Goal: Transaction & Acquisition: Purchase product/service

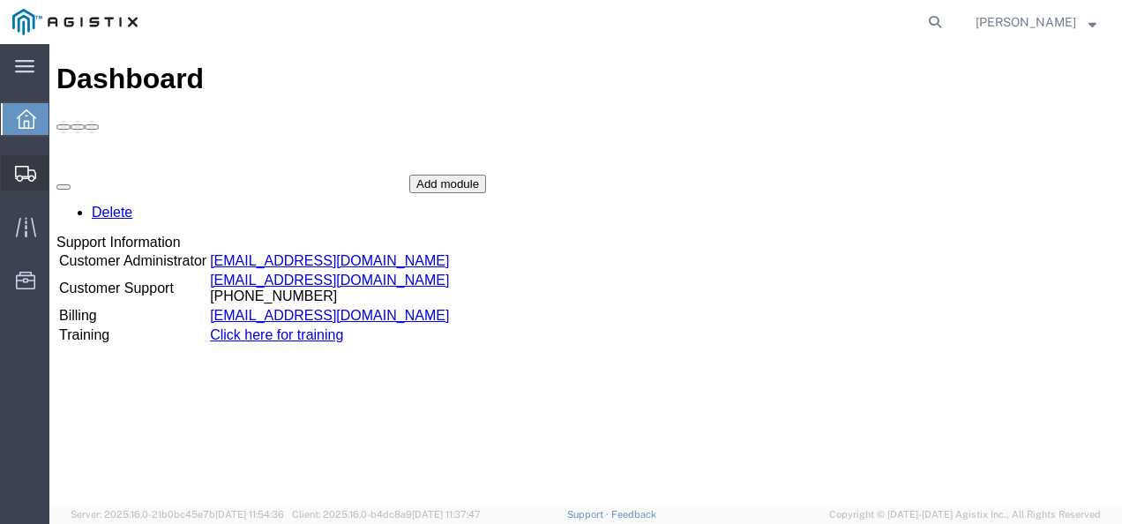
click at [56, 171] on span "Shipments" at bounding box center [55, 172] width 12 height 35
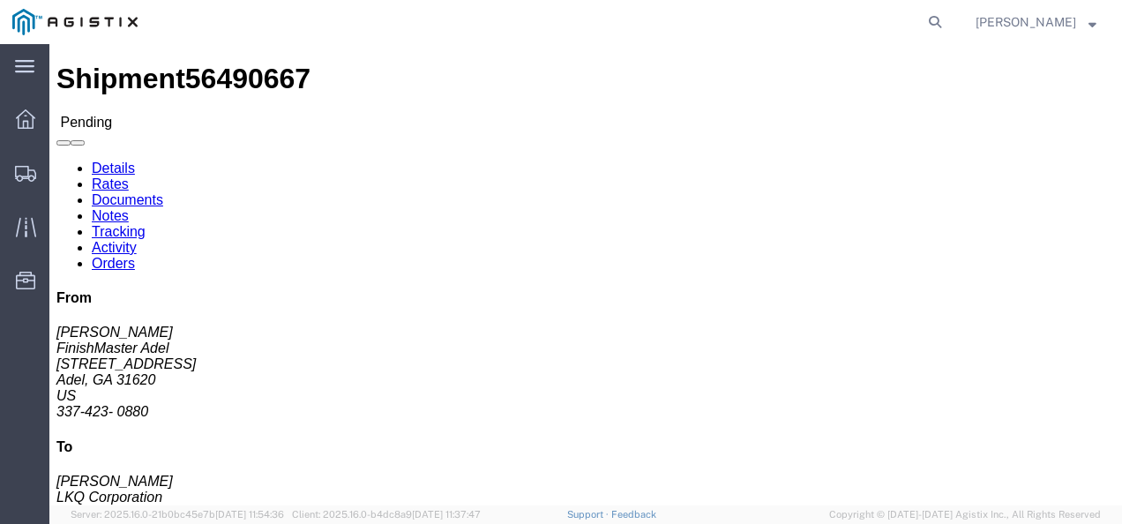
click h4 "Routing & Vehicle Information"
click div "Ship From FinishMaster Adel (Joe Huewitt) 3486 315 Industrial Park Dr. Adel, GA…"
click link "Rates"
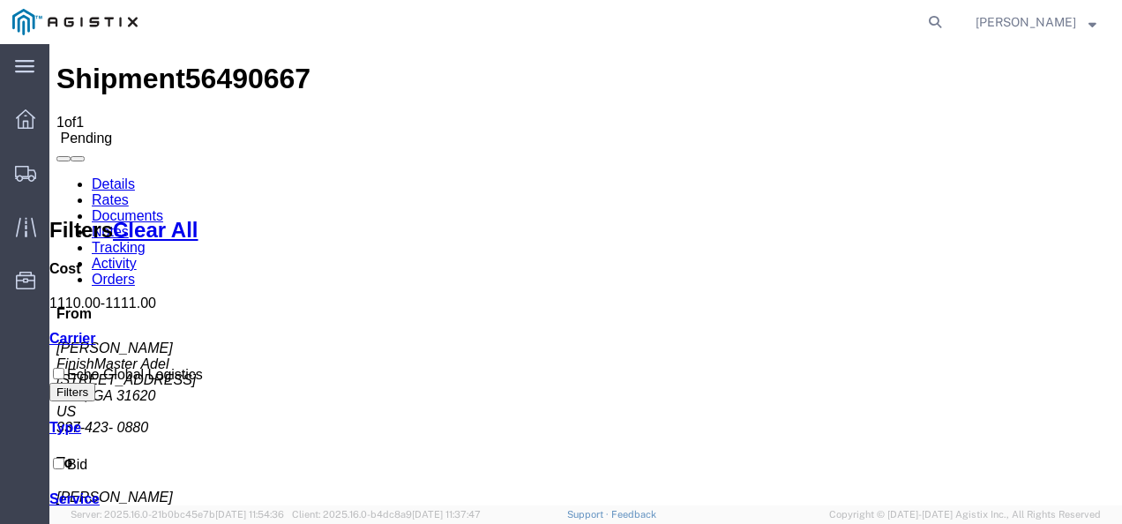
click at [109, 176] on link "Details" at bounding box center [113, 183] width 43 height 15
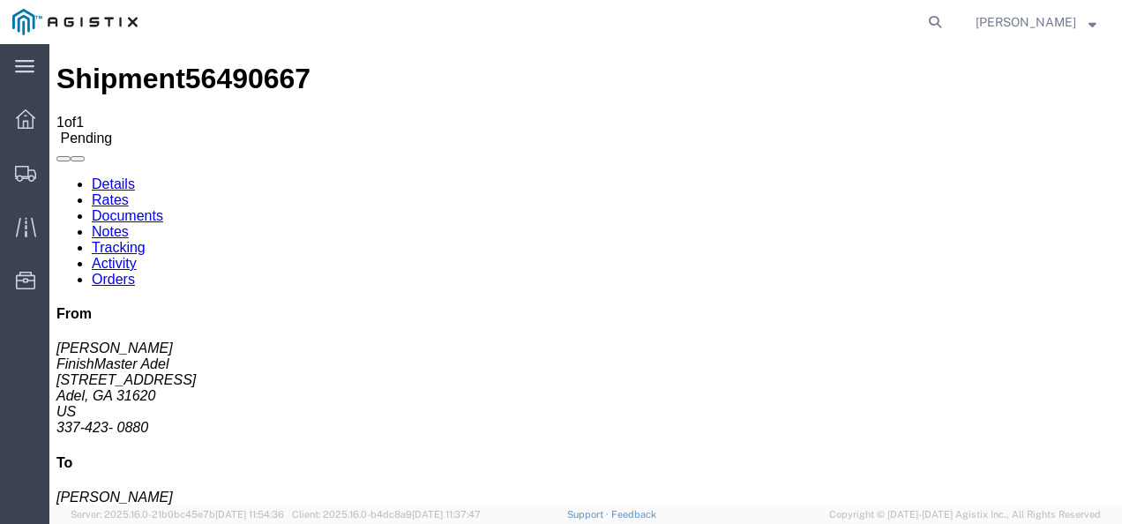
drag, startPoint x: 940, startPoint y: 441, endPoint x: 720, endPoint y: 399, distance: 224.5
click button "Enter / Modify Bid"
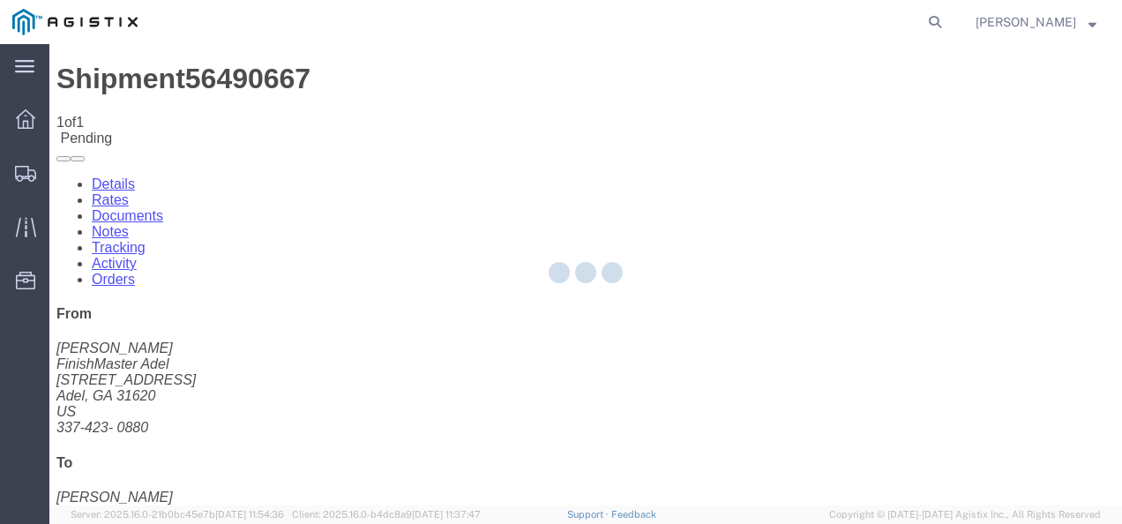
select select "4622"
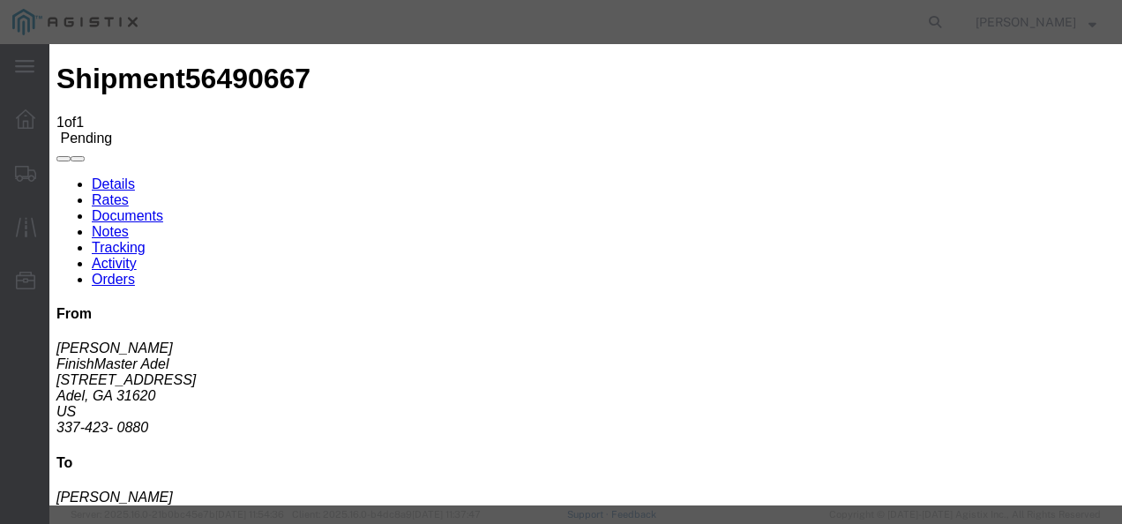
click link "ks_ga - Echo Global Logistics - TL Standard 3 - 5 Day"
drag, startPoint x: 892, startPoint y: 269, endPoint x: 629, endPoint y: 274, distance: 262.9
click div "Select 2 Day Service 3 Axle Winch Truck 3 to 5 Day Service 96L Domestic Flat Ra…"
type input "1850"
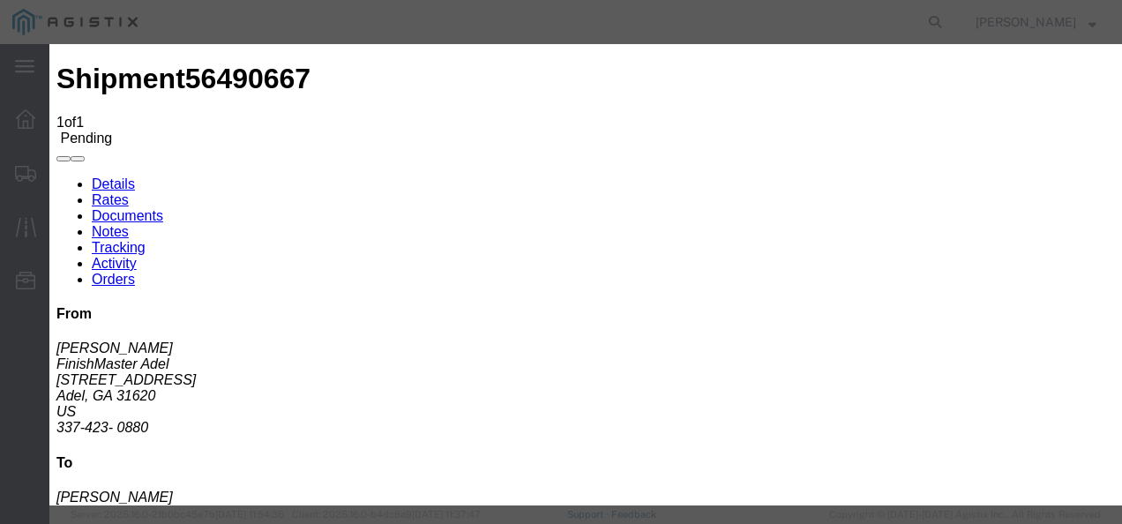
click button "Submit"
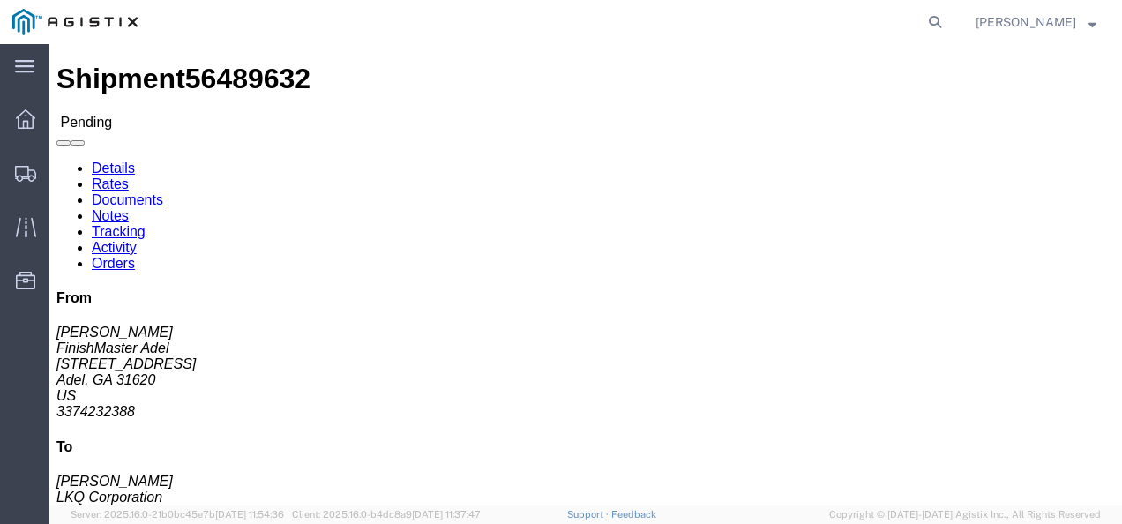
click div "Ship From FinishMaster Adel (JOSEPH HUEWITT) 3486 315 Industrial Park Dr. Adel,…"
click link "Rates"
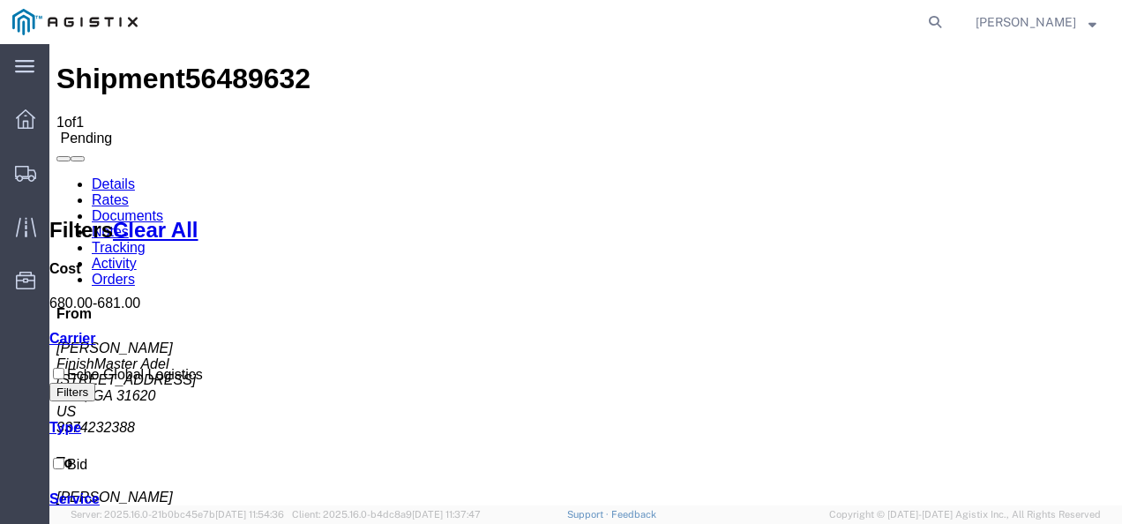
click at [113, 176] on link "Details" at bounding box center [113, 183] width 43 height 15
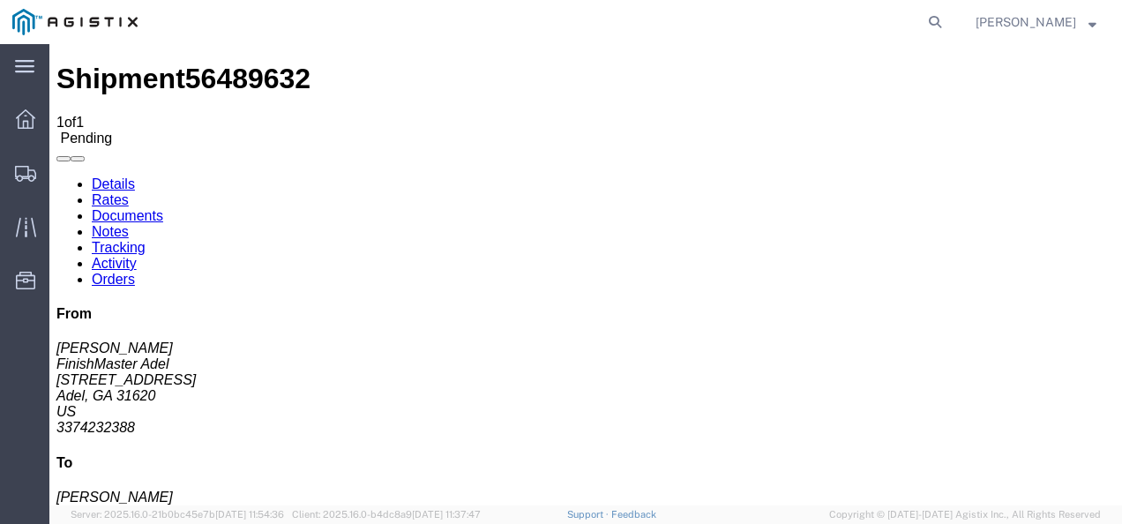
click button "Enter / Modify Bid"
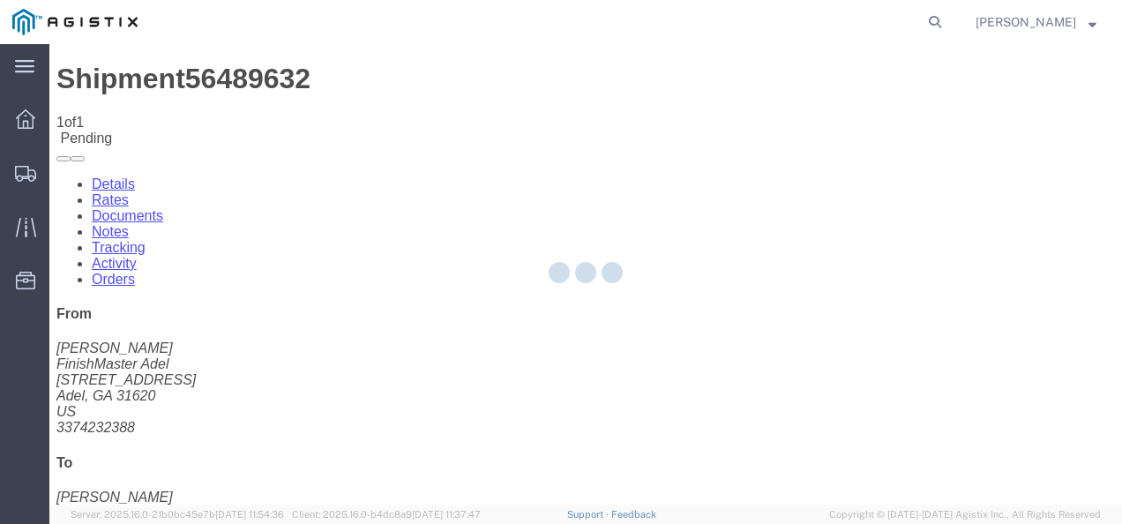
select select "4622"
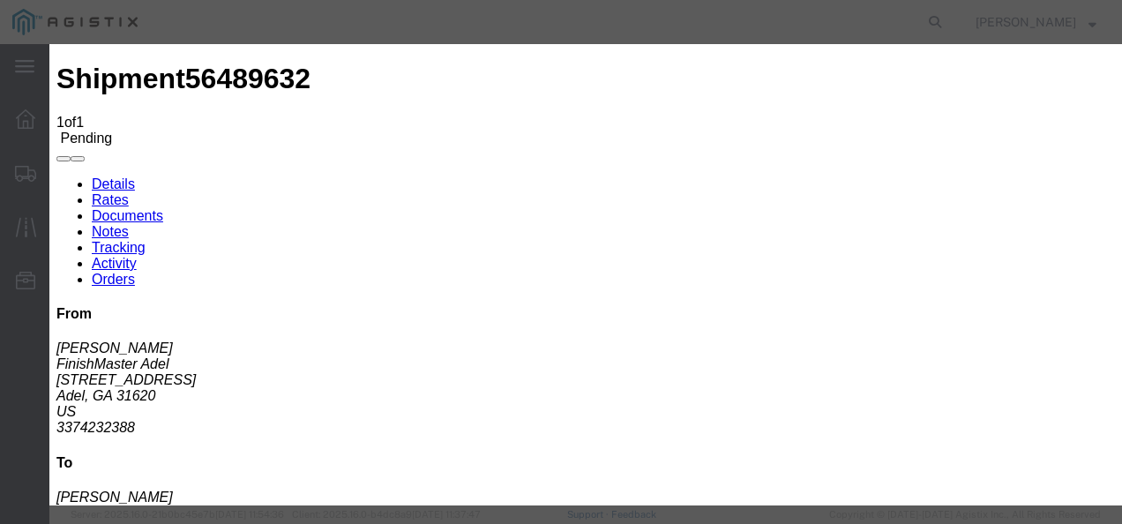
click link "ks_ga - Echo Global Logistics - TL Standard 3 - 5 Day"
drag, startPoint x: 773, startPoint y: 259, endPoint x: 712, endPoint y: 257, distance: 60.9
click div "Mode Select Air Less than Truckload Multi-Leg Ocean Freight Rail Small Parcel T…"
type input "1300"
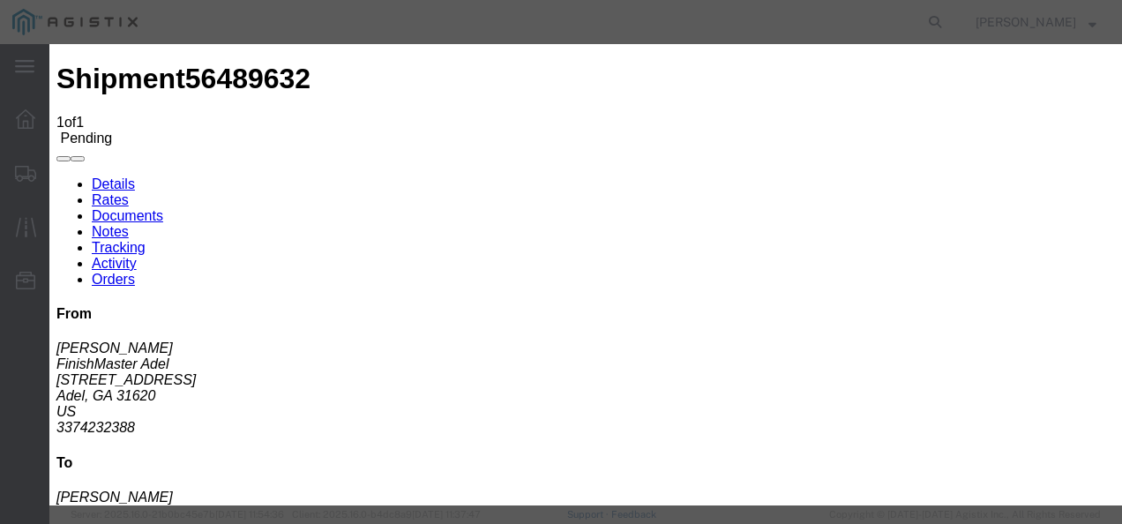
click button "Submit"
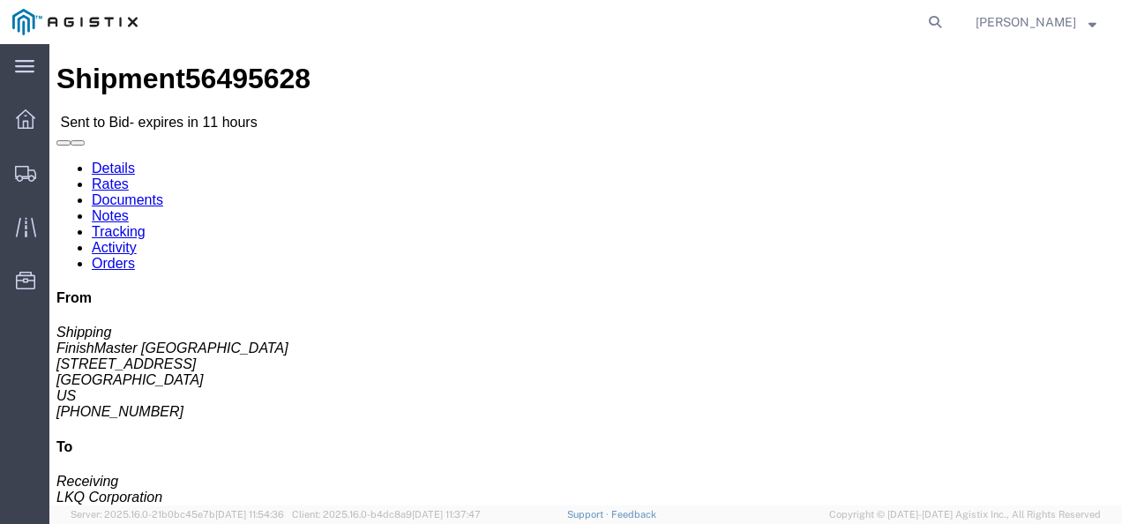
click div "Ship From FinishMaster Grand Prairie (Shipping) 3520 4003 Grand Lakes Way Suite…"
click link "Rates"
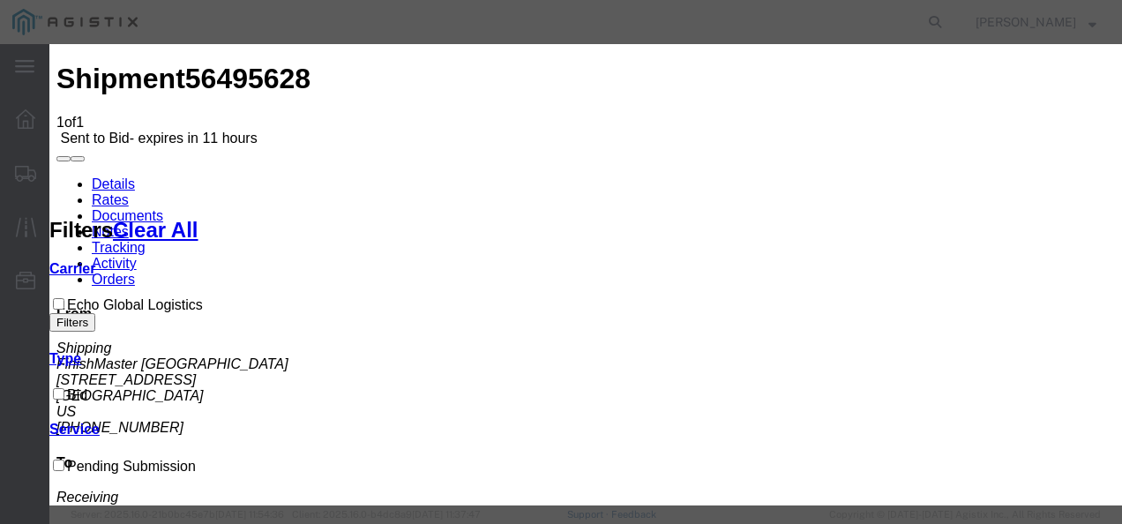
drag, startPoint x: 353, startPoint y: 205, endPoint x: 352, endPoint y: 216, distance: 11.5
drag, startPoint x: 345, startPoint y: 210, endPoint x: 345, endPoint y: 220, distance: 9.7
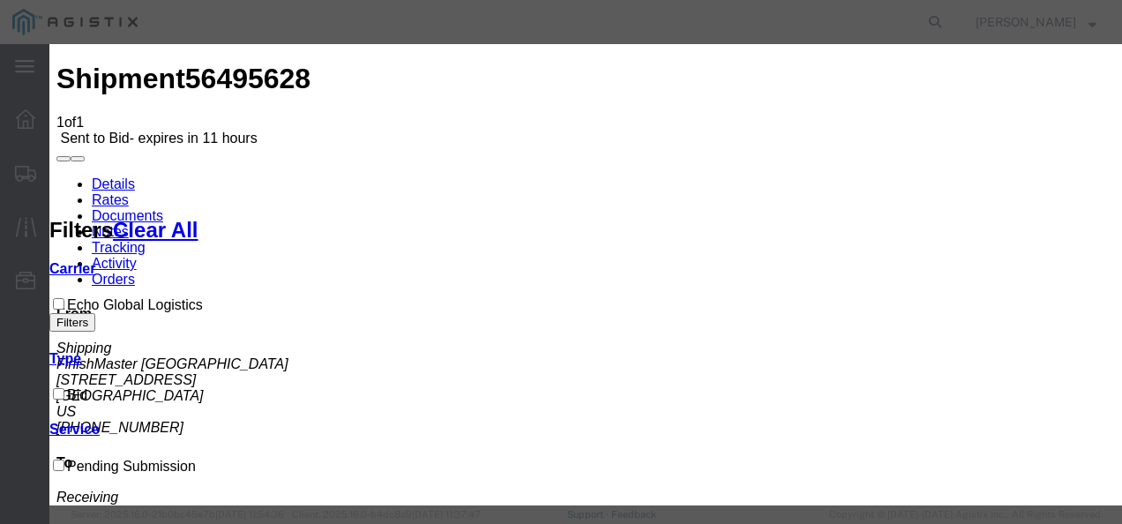
select select "4622"
select select "13989"
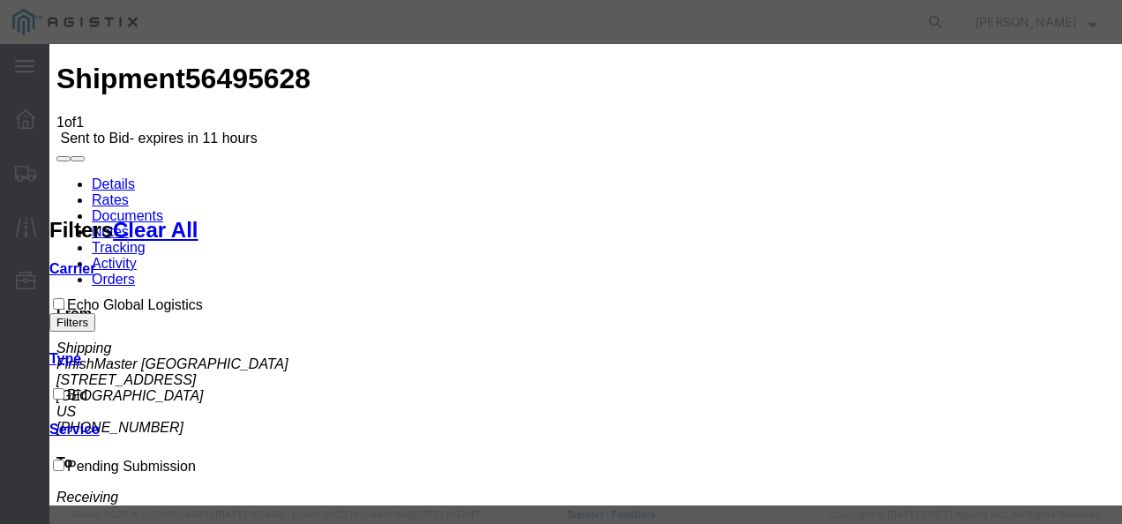
checkbox input "true"
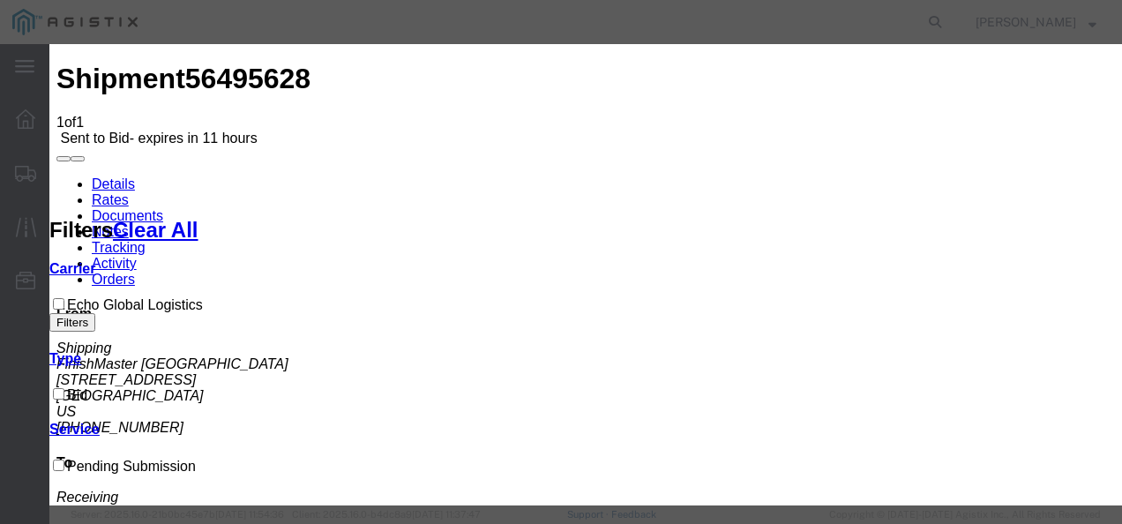
type input "1900"
type input "tzaz"
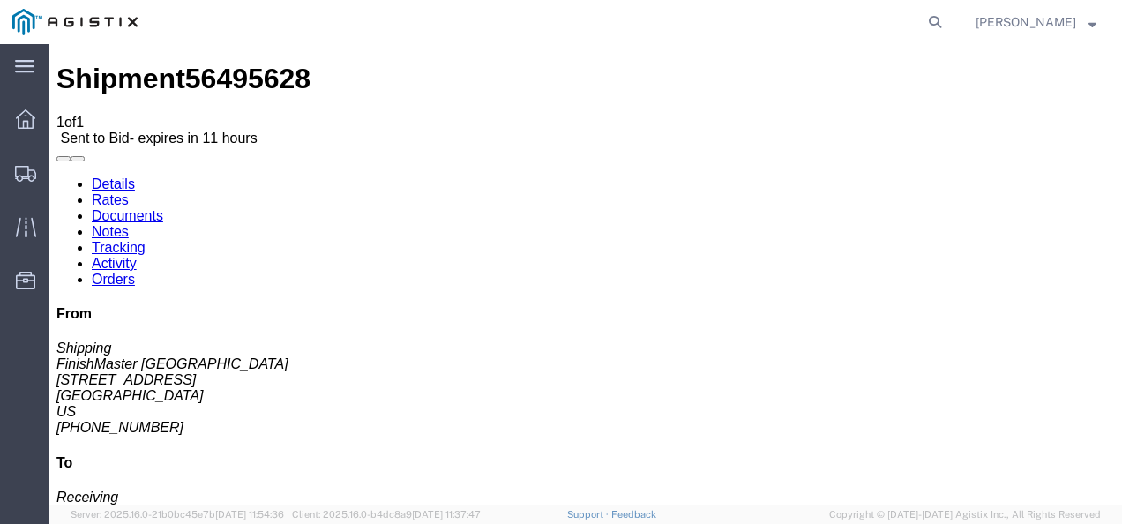
click at [56, 167] on span "Shipments" at bounding box center [55, 172] width 12 height 35
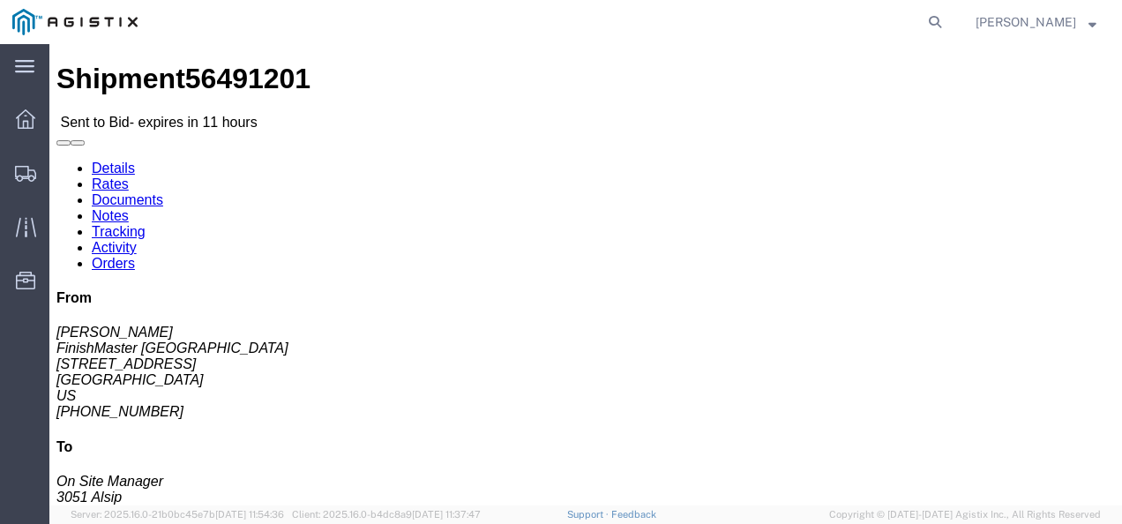
click div "Shipment Detail Ship From FinishMaster Grand Rapids (Joshua Vrooman) 3370 4259 …"
click link "Rates"
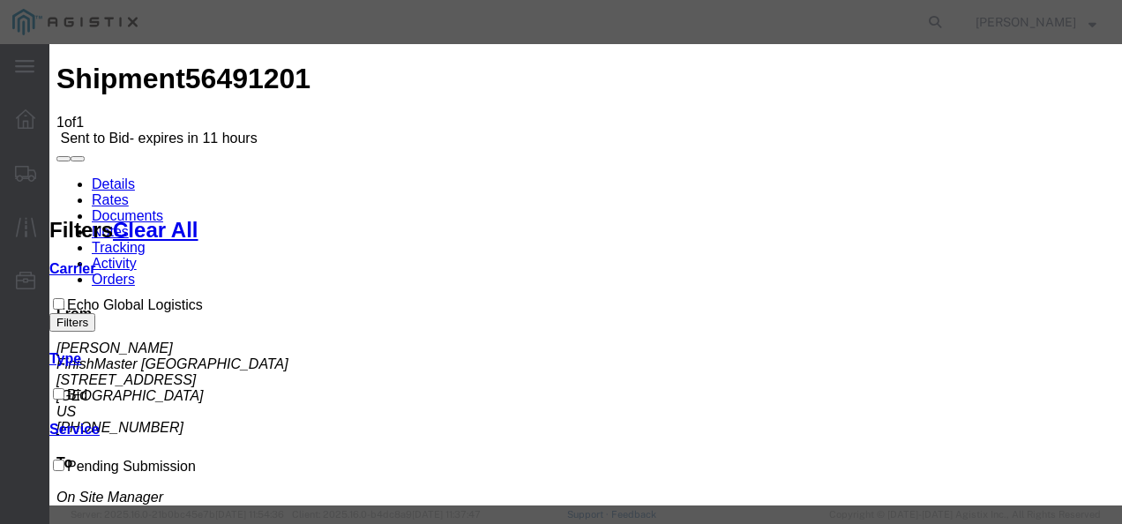
drag, startPoint x: 319, startPoint y: 211, endPoint x: 350, endPoint y: 268, distance: 65.1
select select "4622"
drag, startPoint x: 628, startPoint y: 201, endPoint x: 630, endPoint y: 216, distance: 15.1
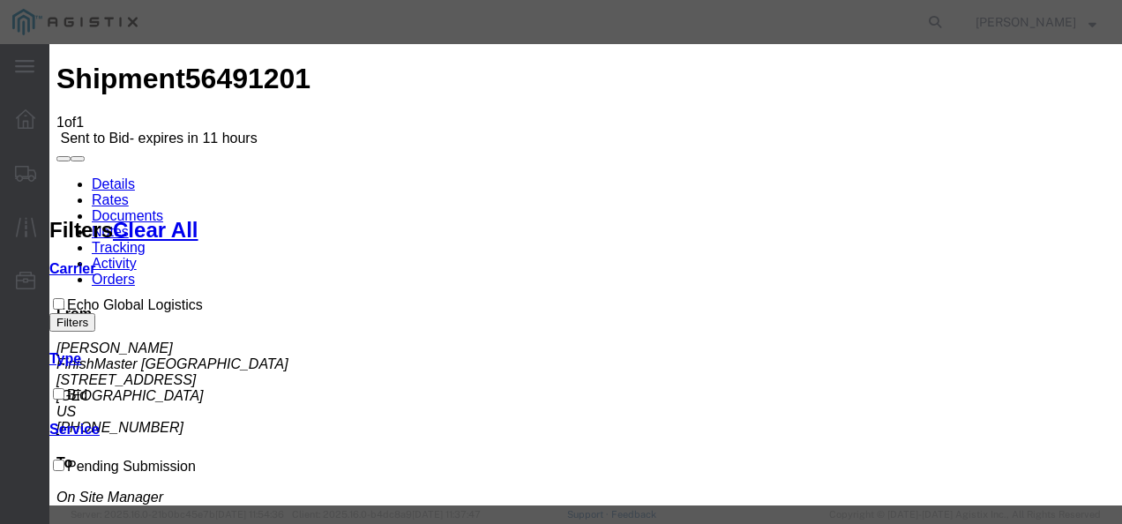
select select "13989"
drag, startPoint x: 783, startPoint y: 295, endPoint x: 924, endPoint y: 252, distance: 147.6
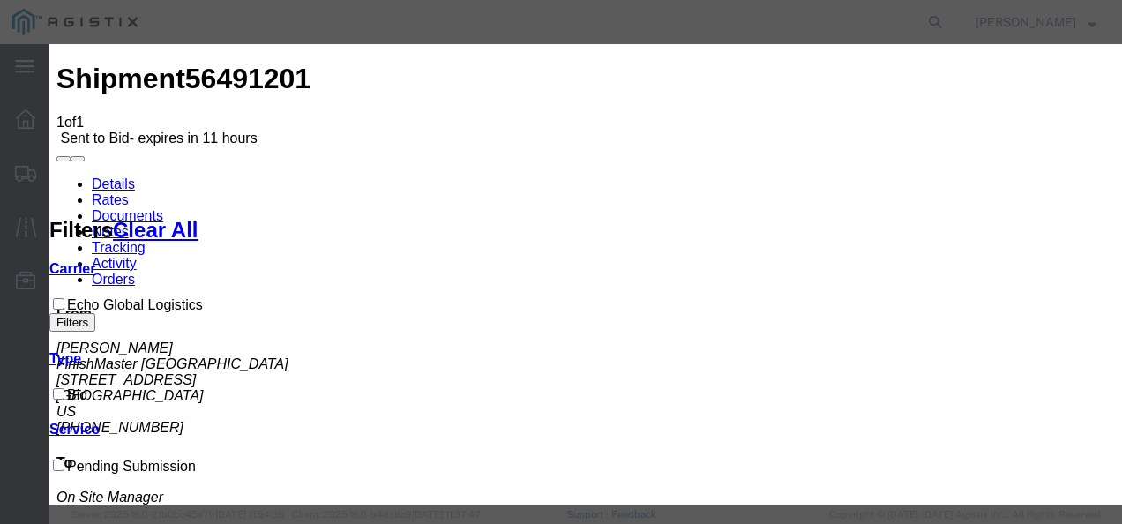
type input "miil"
checkbox input "true"
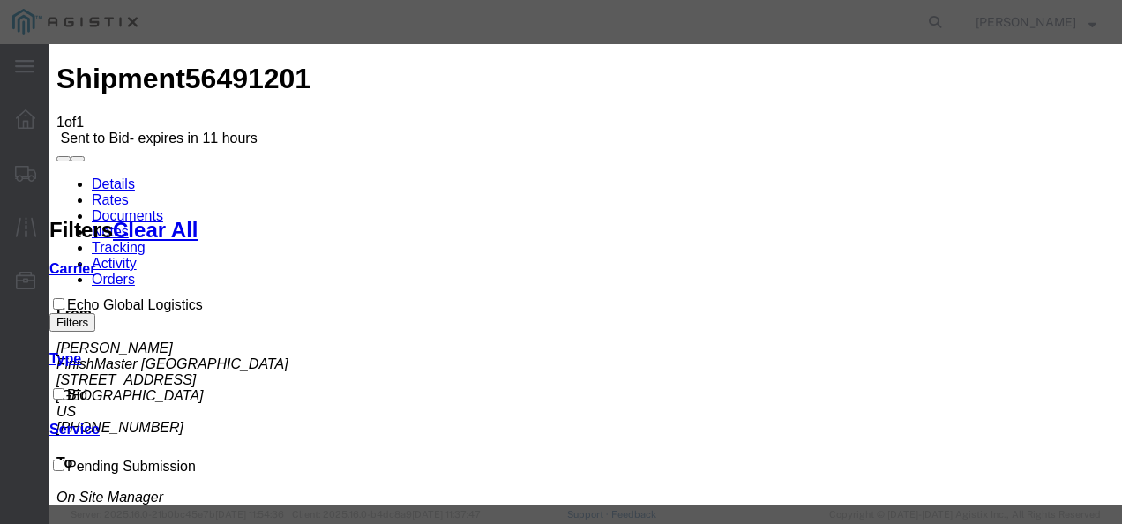
scroll to position [265, 0]
drag, startPoint x: 958, startPoint y: 261, endPoint x: 824, endPoint y: 266, distance: 134.2
type input "1175"
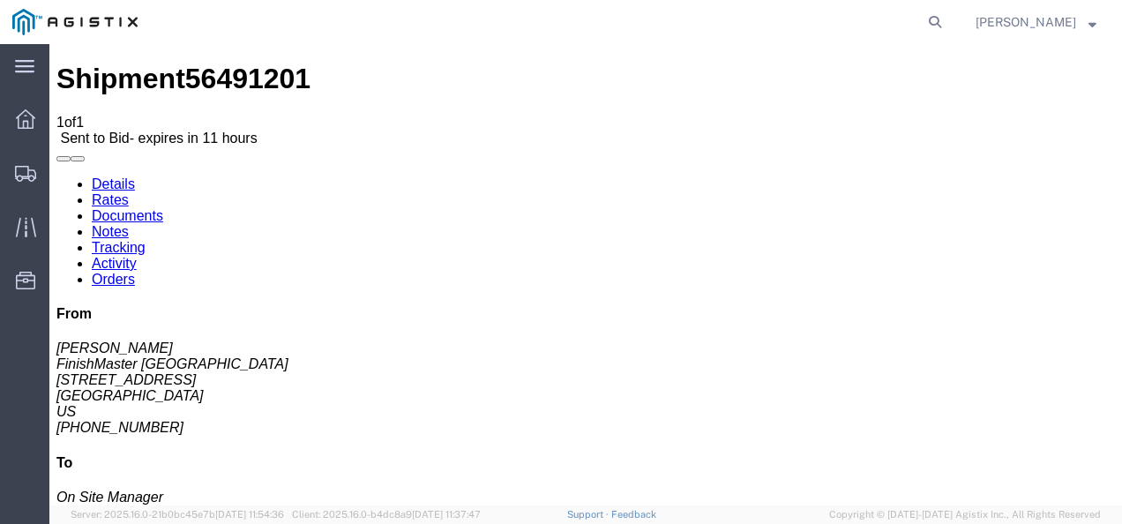
scroll to position [88, 0]
drag, startPoint x: 572, startPoint y: 303, endPoint x: 561, endPoint y: 305, distance: 10.7
click at [61, 165] on span "Shipments" at bounding box center [55, 172] width 12 height 35
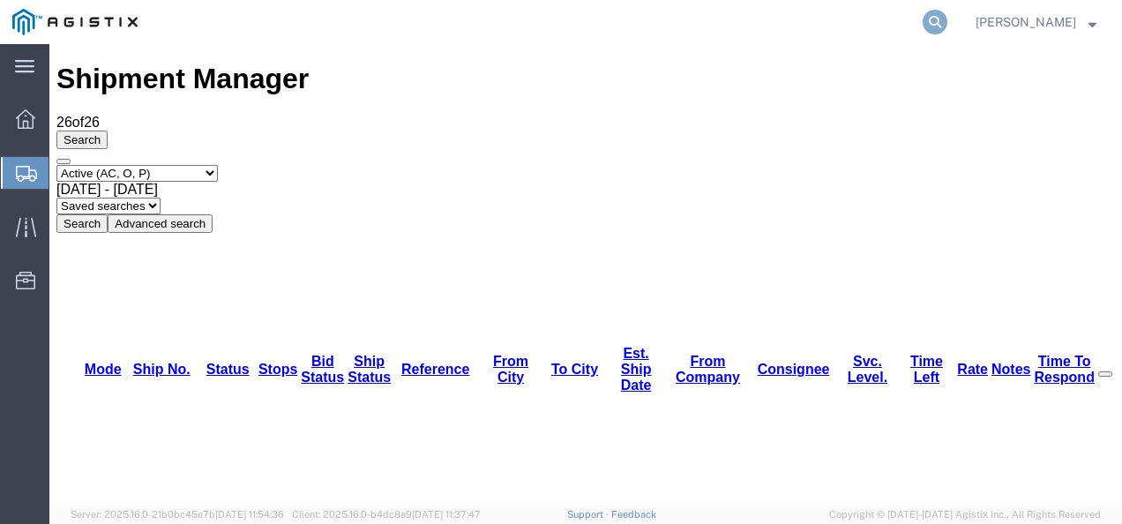
click at [944, 13] on icon at bounding box center [935, 22] width 25 height 25
paste input "56462115"
type input "56462115"
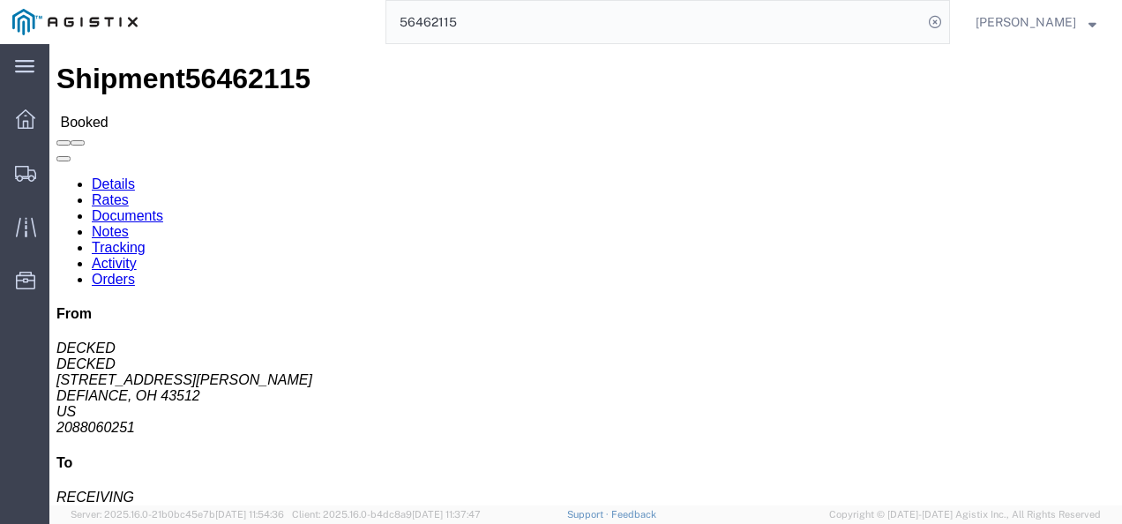
click div
drag, startPoint x: 615, startPoint y: 240, endPoint x: 325, endPoint y: 210, distance: 291.7
click div "Ship From DECKED (DECKED) 25401 ELLIOTT RD DEFIANCE, OH 43512 United States 208…"
click link "Notes"
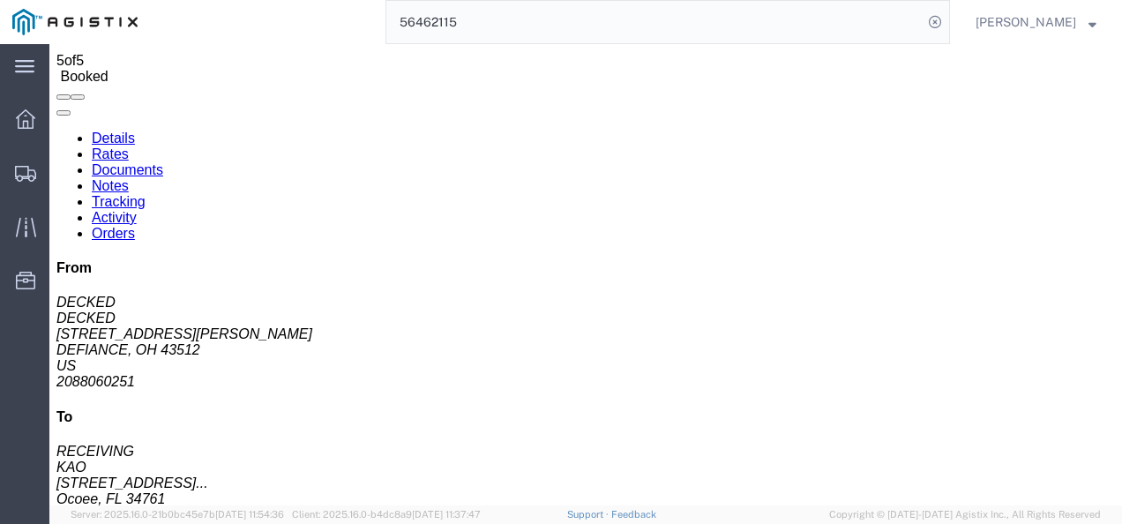
scroll to position [88, 0]
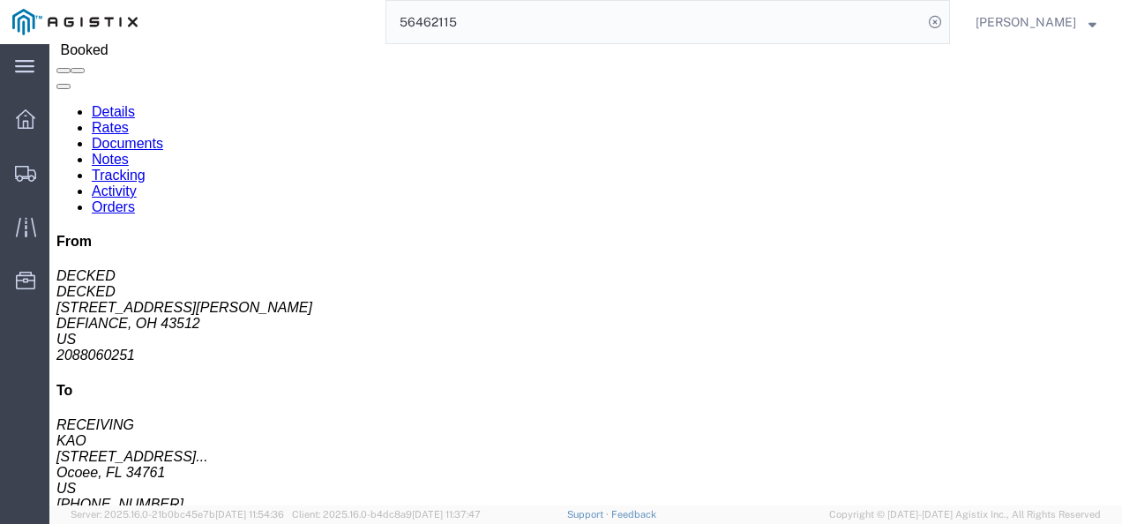
drag, startPoint x: 453, startPoint y: 392, endPoint x: 420, endPoint y: 183, distance: 211.7
copy span "837840 18 pallets will stack 4 high. Dims - 7 @ 331 lbs each - 39 x 78 x 24 eac…"
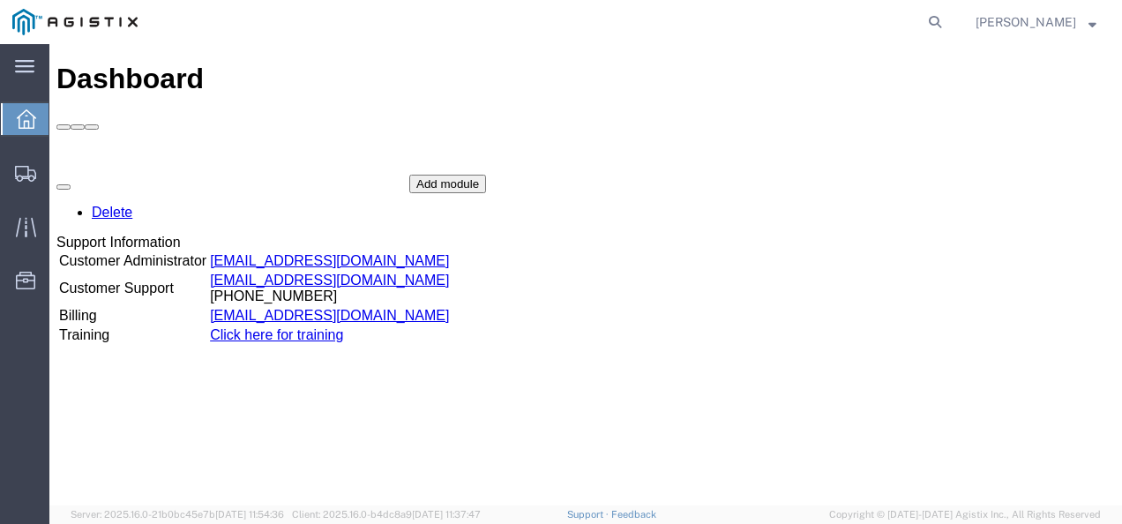
click at [942, 8] on form at bounding box center [936, 22] width 28 height 44
click at [947, 23] on icon at bounding box center [935, 22] width 25 height 25
paste input "56495661"
type input "56495661"
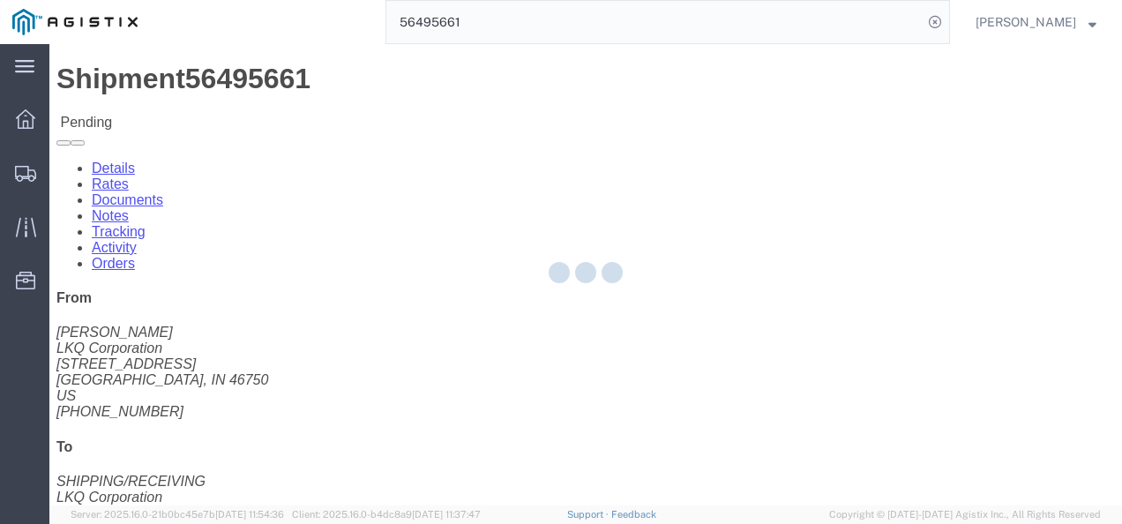
drag, startPoint x: 547, startPoint y: 328, endPoint x: 983, endPoint y: 382, distance: 439.0
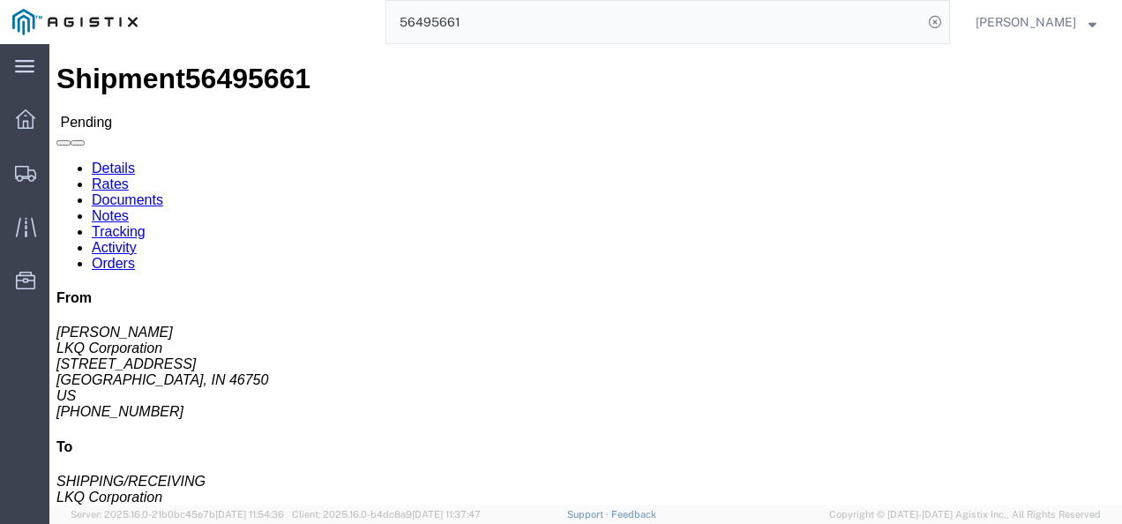
click button "Enter / Modify Bid"
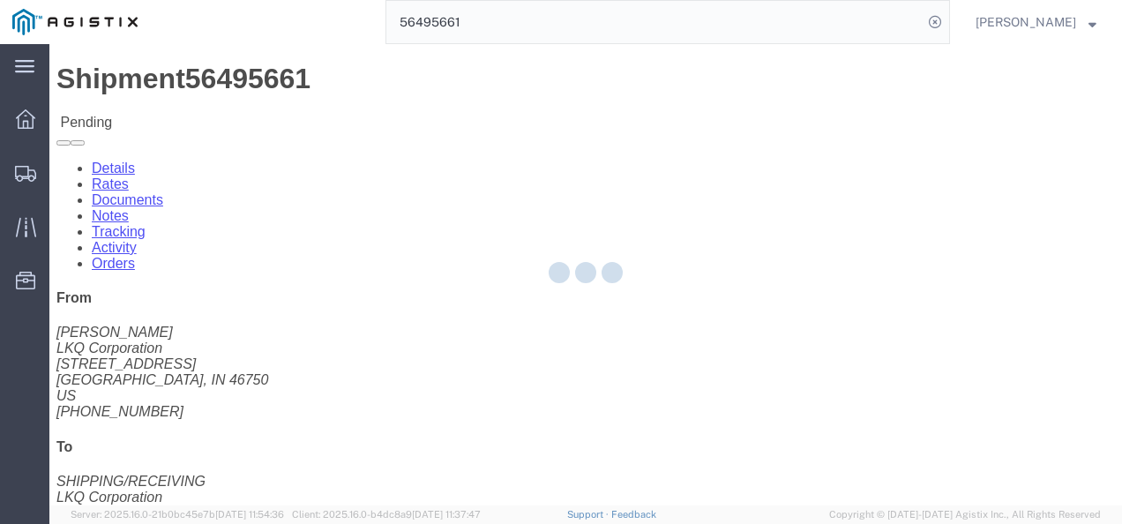
select select "4622"
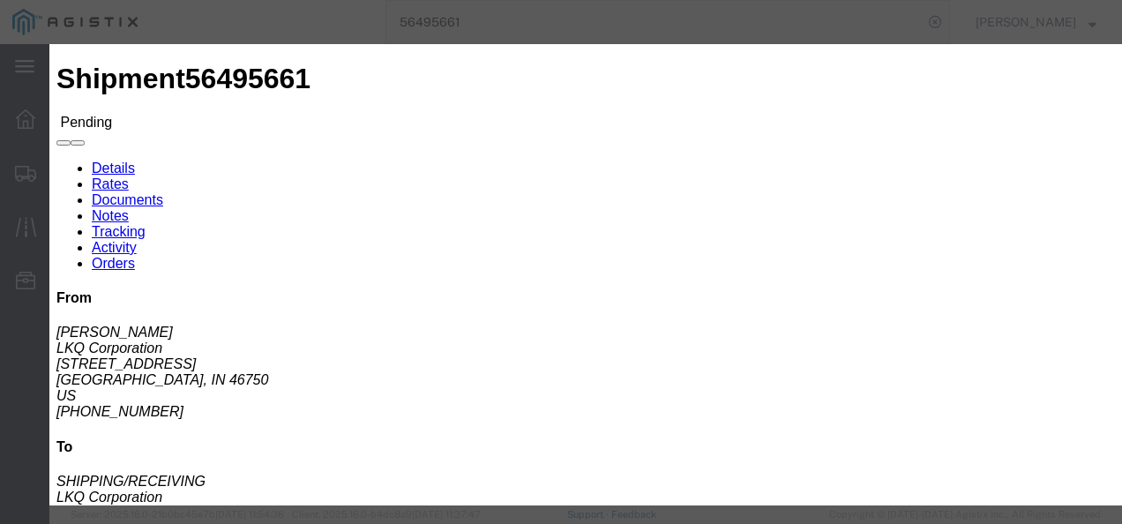
click link "ks_ga - Echo Global Logistics - TL Standard 3 - 5 Day"
drag, startPoint x: 901, startPoint y: 89, endPoint x: 536, endPoint y: 76, distance: 365.4
click div "Leg1 Mode Select Air Less than Truckload Multi-Leg Ocean Freight Rail Small Par…"
type input "1425"
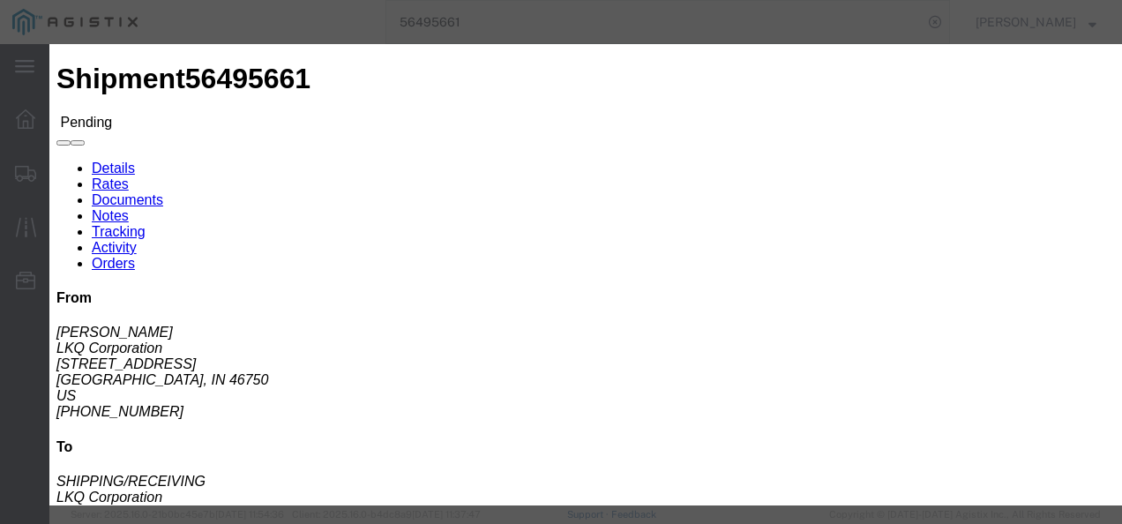
click button "Submit"
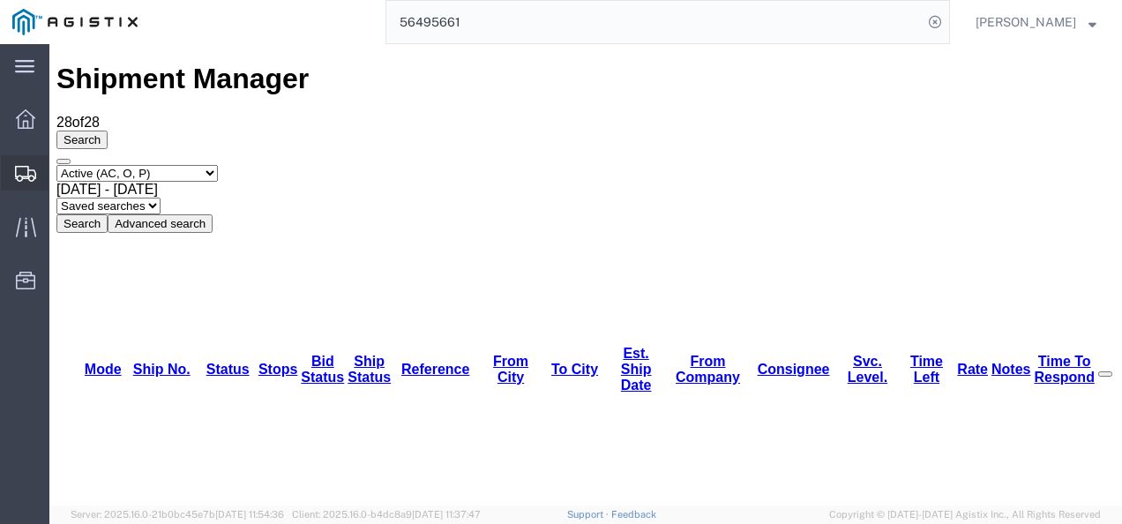
click at [61, 166] on span "Shipments" at bounding box center [55, 172] width 12 height 35
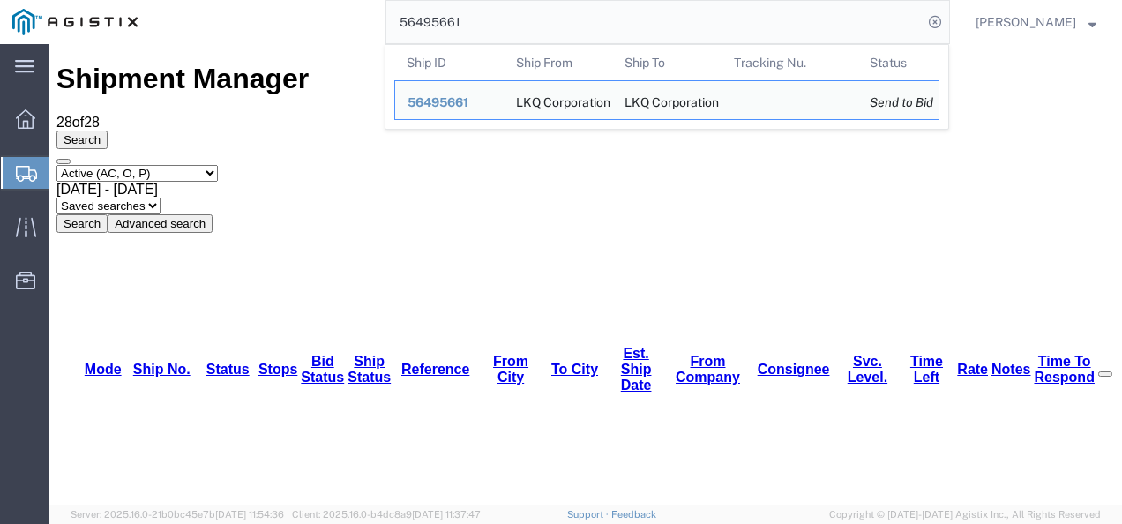
click at [507, 23] on input "56495661" at bounding box center [654, 22] width 536 height 42
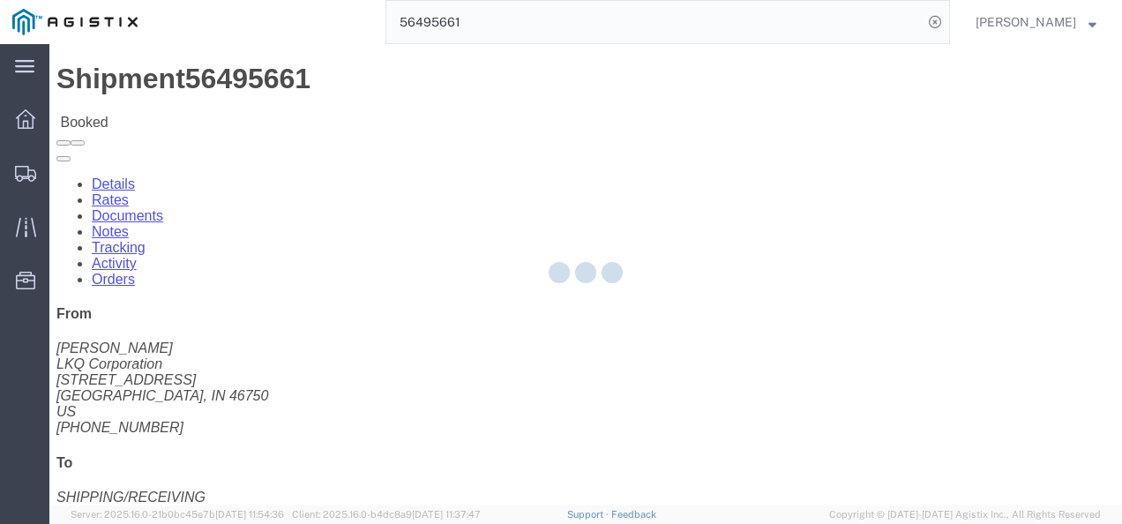
click div "Ship From LKQ Corporation ([PERSON_NAME]) 3238 [STREET_ADDRESS] [PHONE_NUMBER] …"
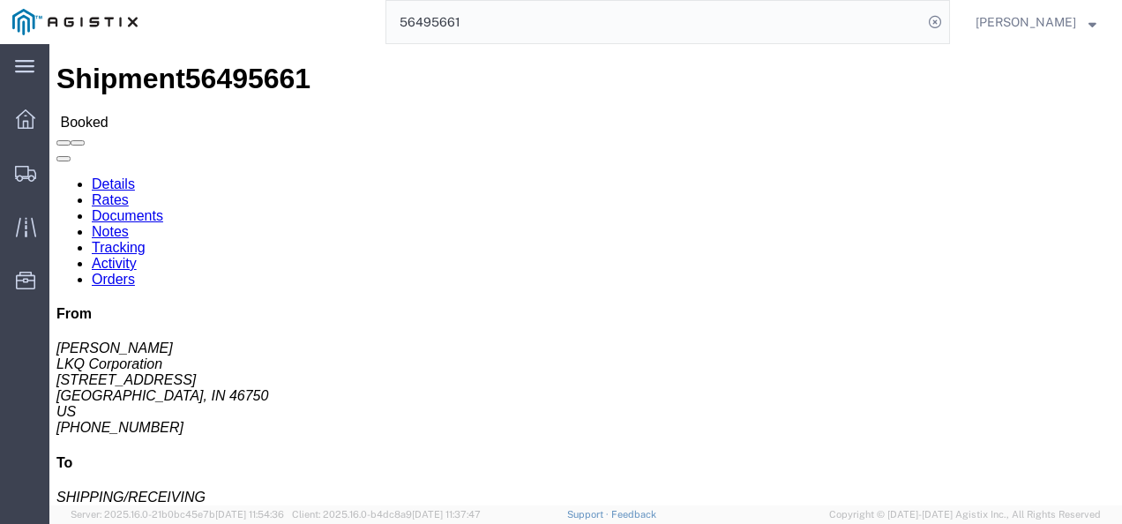
click link "Rates"
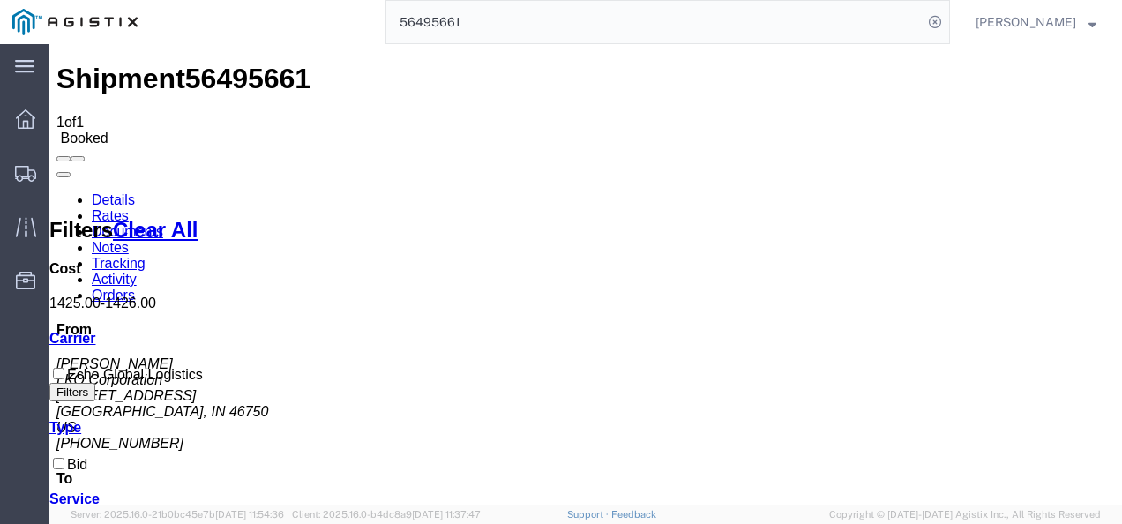
click at [103, 192] on link "Details" at bounding box center [113, 199] width 43 height 15
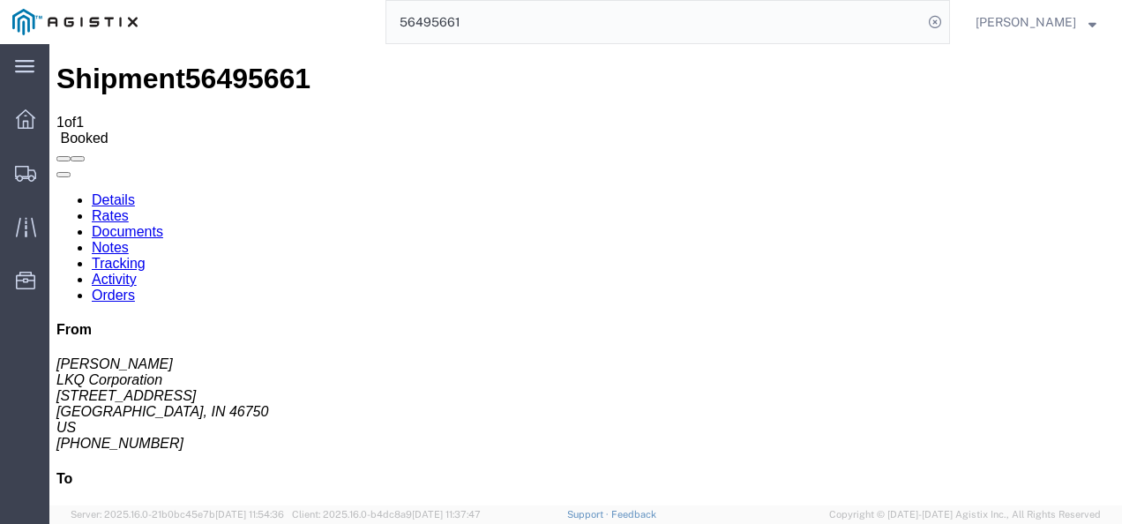
drag, startPoint x: 568, startPoint y: 318, endPoint x: 695, endPoint y: 453, distance: 185.3
click div "Leg 1 - Truckload Vehicle 1: Standard Dry Van (53 Feet) Number of trucks: 1"
click div "Package Information Total shipment is made up of 6 packages containing 6 pieces…"
click div "Leg 1 - Truckload Vehicle 1: Standard Dry Van (53 Feet) Number of trucks: 1"
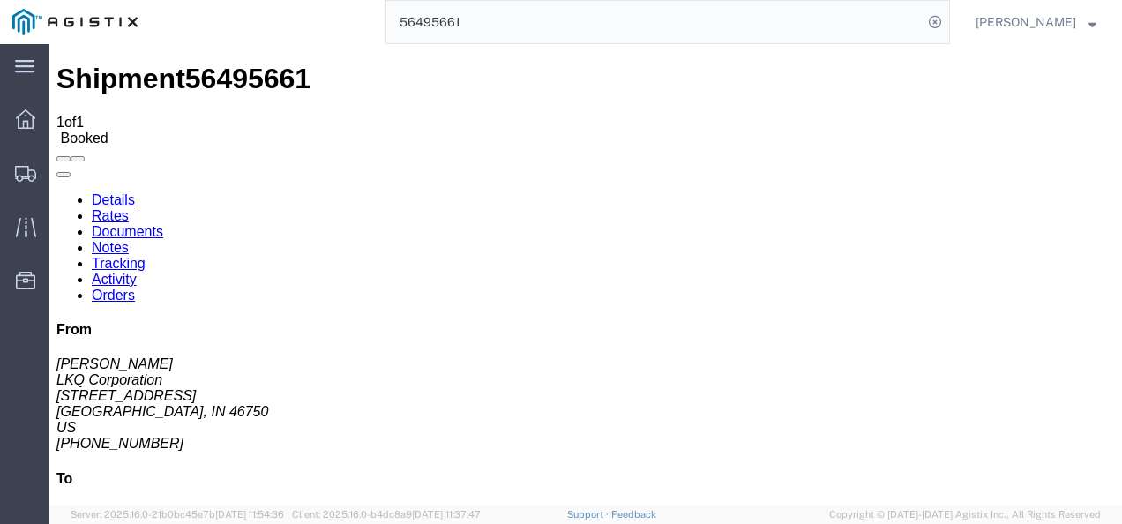
click div "Leg 1 - Truckload Vehicle 1: Standard Dry Van (53 Feet) Number of trucks: 1"
